Goal: Task Accomplishment & Management: Manage account settings

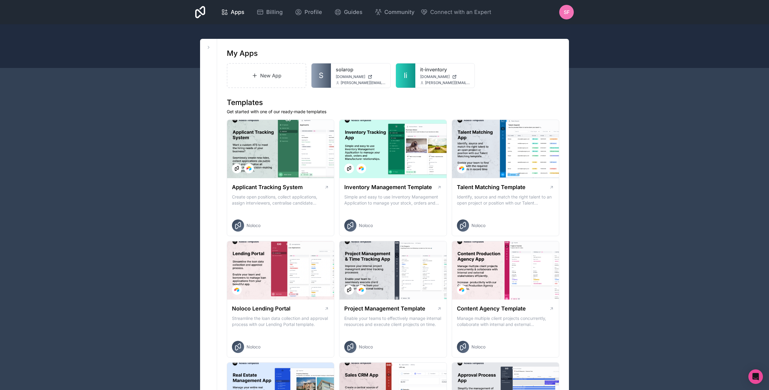
click at [561, 15] on div "SF" at bounding box center [566, 12] width 15 height 15
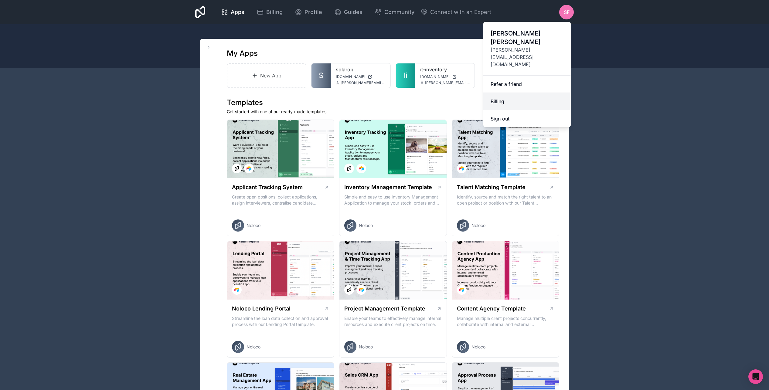
click at [499, 93] on link "Billing" at bounding box center [526, 101] width 87 height 17
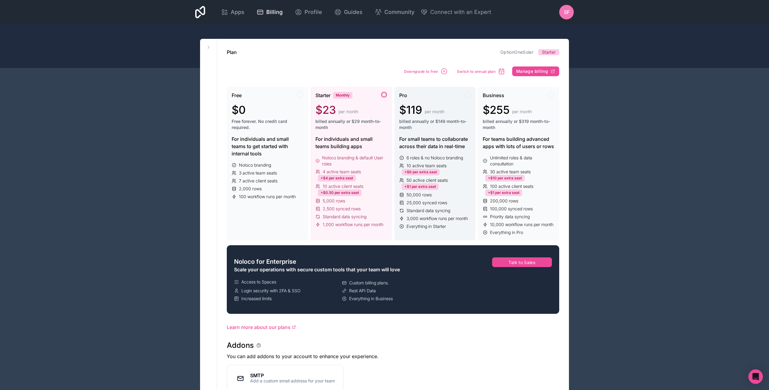
click at [416, 164] on span "10 active team seats" at bounding box center [427, 166] width 40 height 6
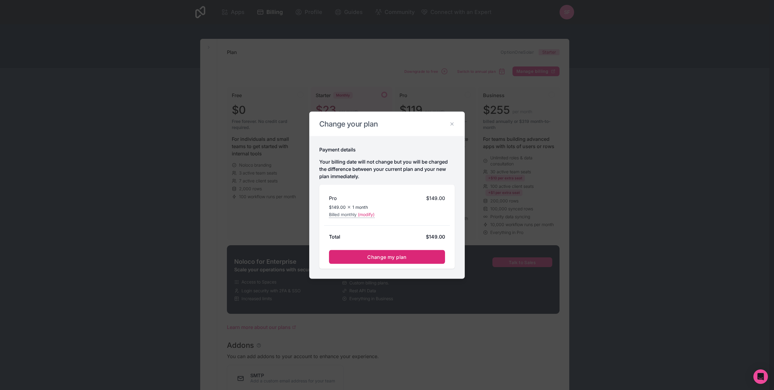
click at [383, 252] on button "Change my plan" at bounding box center [387, 257] width 116 height 14
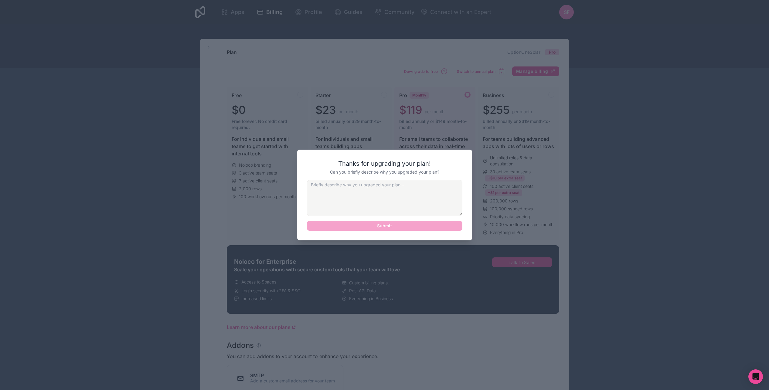
click at [487, 146] on div at bounding box center [384, 195] width 769 height 390
click at [483, 105] on div at bounding box center [384, 195] width 769 height 390
click at [560, 199] on div at bounding box center [384, 195] width 769 height 390
click at [411, 145] on div at bounding box center [384, 195] width 769 height 390
click at [347, 201] on textarea at bounding box center [384, 198] width 155 height 36
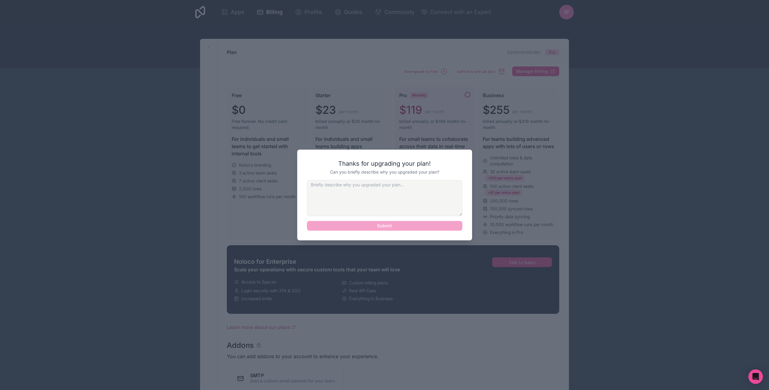
click at [375, 195] on textarea at bounding box center [384, 198] width 155 height 36
click at [410, 128] on div at bounding box center [384, 195] width 769 height 390
click at [384, 226] on div "Submit" at bounding box center [384, 205] width 155 height 51
click at [374, 190] on textarea at bounding box center [384, 198] width 155 height 36
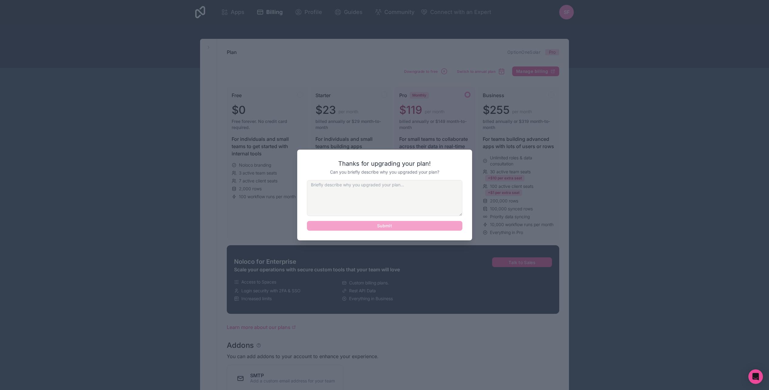
click at [373, 197] on textarea at bounding box center [384, 198] width 155 height 36
type textarea "Added roles and features"
click at [394, 224] on button "Submit" at bounding box center [384, 226] width 155 height 10
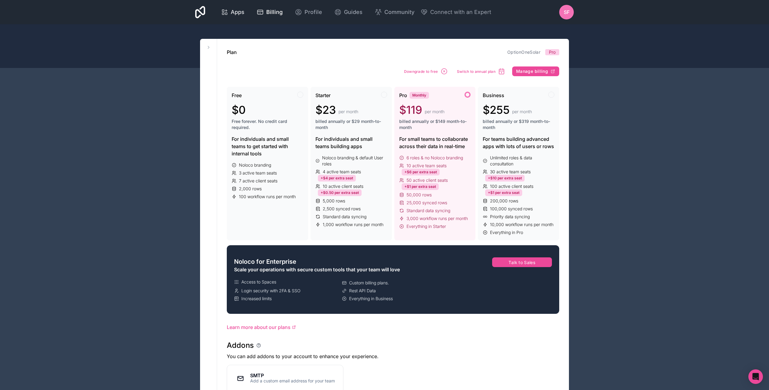
click at [248, 11] on link "Apps" at bounding box center [232, 11] width 33 height 13
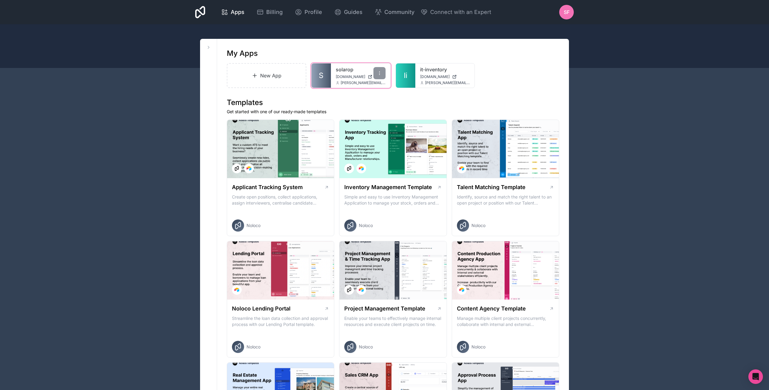
click at [356, 68] on link "solarop" at bounding box center [361, 69] width 50 height 7
